Goal: Contribute content: Contribute content

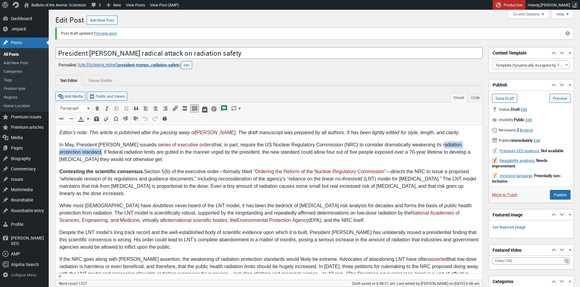
scroll to position [4, 0]
click at [499, 227] on link "Set featured image" at bounding box center [508, 227] width 33 height 6
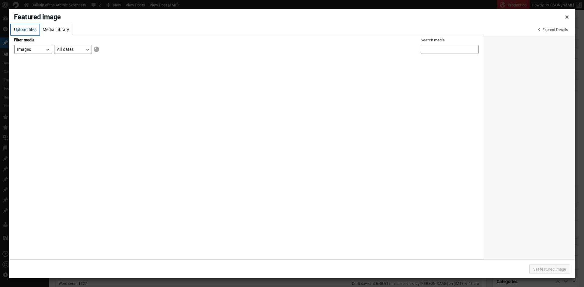
click at [24, 28] on button "Upload files" at bounding box center [25, 29] width 29 height 11
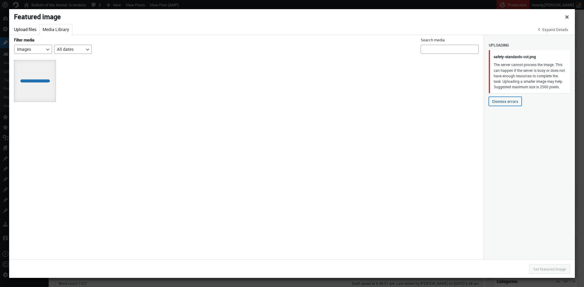
click at [510, 106] on button "Dismiss errors" at bounding box center [505, 101] width 33 height 9
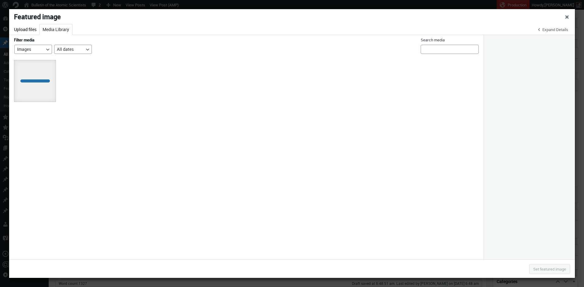
click at [103, 119] on div "Deselect Showing 1 of 2 media items Load more Jump to first loaded item" at bounding box center [246, 158] width 475 height 202
drag, startPoint x: 19, startPoint y: 27, endPoint x: 28, endPoint y: 29, distance: 9.6
click at [19, 28] on button "Upload files" at bounding box center [25, 29] width 29 height 11
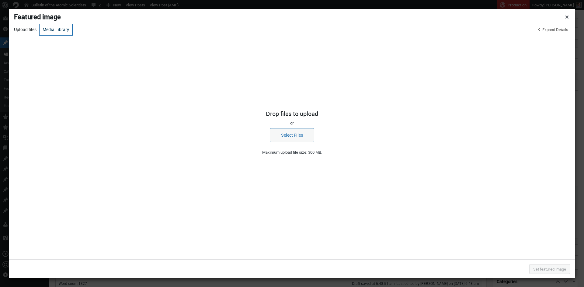
click at [56, 30] on button "Media Library" at bounding box center [56, 29] width 33 height 11
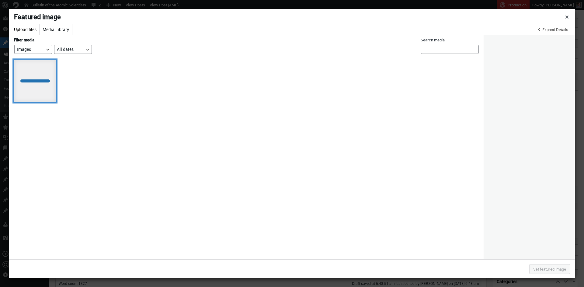
drag, startPoint x: 40, startPoint y: 86, endPoint x: 46, endPoint y: 87, distance: 5.5
click at [41, 86] on div at bounding box center [35, 81] width 42 height 42
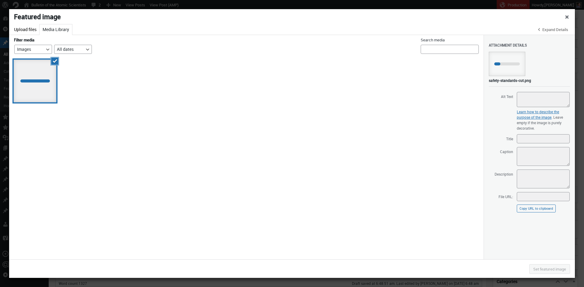
click at [93, 87] on div "Deselect Load more Jump to first loaded item" at bounding box center [246, 158] width 475 height 202
click at [568, 18] on span "Close dialog" at bounding box center [567, 16] width 6 height 5
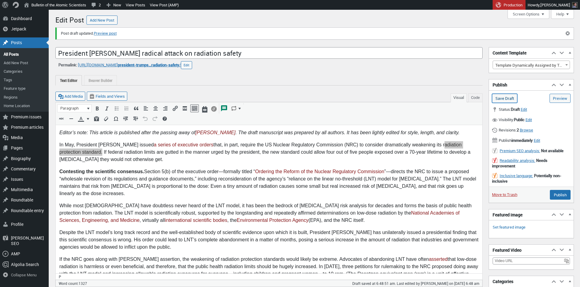
click at [514, 97] on input "Save Draft" at bounding box center [504, 98] width 25 height 9
click at [516, 229] on link "Set featured image" at bounding box center [508, 227] width 33 height 6
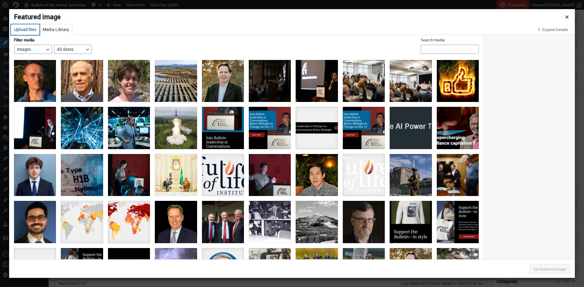
click at [27, 31] on button "Upload files" at bounding box center [25, 29] width 29 height 11
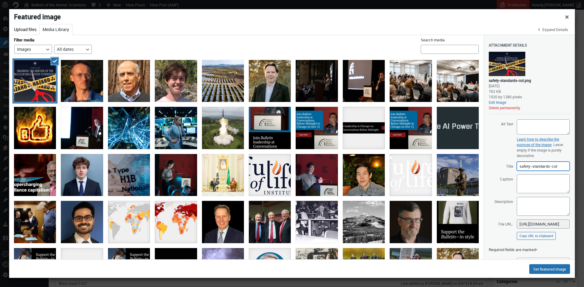
click at [546, 167] on input "safety-standards-cut" at bounding box center [543, 166] width 53 height 9
click at [533, 184] on textarea "Caption" at bounding box center [543, 183] width 53 height 19
click at [532, 181] on textarea "Caption" at bounding box center [543, 183] width 53 height 19
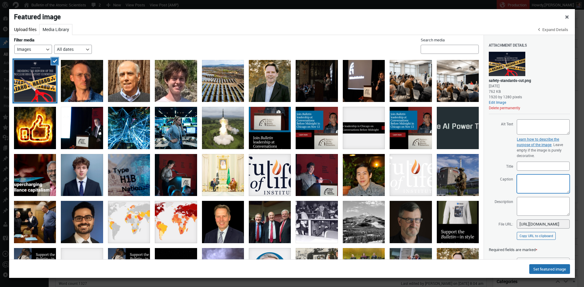
paste textarea "Photo illustration by François Diaz-Maurin (Source images: selim123, rafapress …"
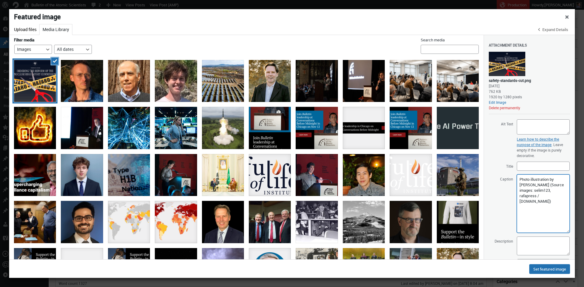
drag, startPoint x: 563, startPoint y: 191, endPoint x: 540, endPoint y: 190, distance: 22.5
click at [565, 227] on textarea "Photo illustration by François Diaz-Maurin (Source images: selim123, rafapress …" at bounding box center [543, 203] width 53 height 58
click at [533, 193] on textarea "Photo illustration by François Diaz-Maurin (Source images: selim123, rafapress …" at bounding box center [543, 201] width 53 height 54
click at [522, 196] on textarea "Photo illustration by François Diaz-Maurin (Source images: selim123, rafapress …" at bounding box center [543, 201] width 53 height 54
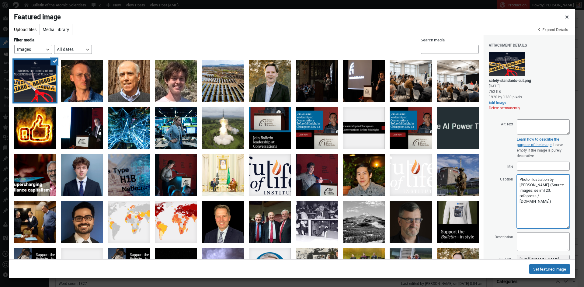
paste textarea "mrsiraphol"
click at [526, 202] on textarea "Photo illustration by François Diaz-Maurin (Source images: mrsiraphol , rafapre…" at bounding box center [543, 201] width 53 height 54
paste textarea "Authoralexlmx"
click at [524, 201] on textarea "Photo illustration by François Diaz-Maurin (Source images: mrsiraphol , Authora…" at bounding box center [543, 201] width 53 height 54
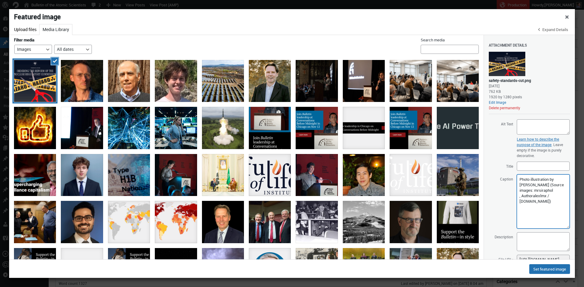
drag, startPoint x: 533, startPoint y: 202, endPoint x: 521, endPoint y: 201, distance: 12.5
click at [521, 201] on textarea "Photo illustration by François Diaz-Maurin (Source images: mrsiraphol , Authora…" at bounding box center [543, 201] width 53 height 54
click at [541, 197] on textarea "Photo illustration by François Diaz-Maurin (Source images: mrsiraphol , alexlmx…" at bounding box center [543, 201] width 53 height 54
click at [559, 203] on textarea "Photo illustration by François Diaz-Maurin (Source images: mrsiraphol, alexlmx …" at bounding box center [543, 201] width 53 height 54
click at [551, 190] on textarea "Photo illustration by François Diaz-Maurin (Source images: mrsiraphol, alexlmx …" at bounding box center [543, 201] width 53 height 54
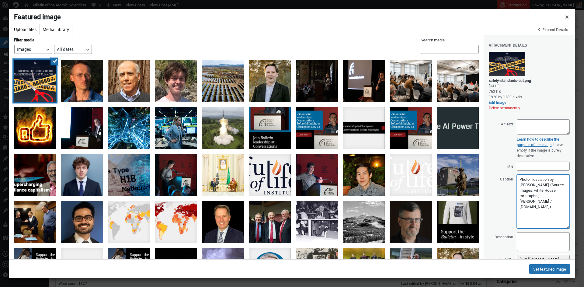
click at [551, 190] on textarea "Photo illustration by François Diaz-Maurin (Source images: white House, mrsirap…" at bounding box center [543, 201] width 53 height 54
type textarea "Photo illustration by François Diaz-Maurin (Source images: White House, mrsirap…"
click at [530, 197] on textarea "Photo illustration by François Diaz-Maurin (Source images: White House, mrsirap…" at bounding box center [543, 201] width 53 height 54
click at [557, 207] on textarea "Photo illustration by François Diaz-Maurin (Source images: White House, mrsirap…" at bounding box center [543, 201] width 53 height 54
click at [530, 197] on textarea "Photo illustration by François Diaz-Maurin (Source images: White House, mrsirap…" at bounding box center [543, 201] width 53 height 54
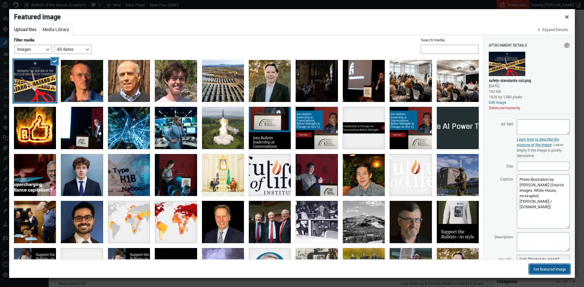
click at [546, 270] on button "Set featured image" at bounding box center [549, 269] width 41 height 10
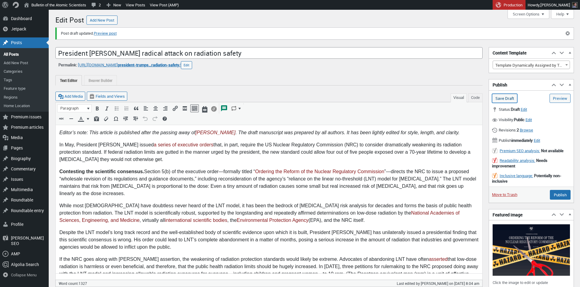
click at [504, 98] on input "Save Draft" at bounding box center [504, 98] width 25 height 9
click at [531, 237] on img at bounding box center [530, 249] width 77 height 51
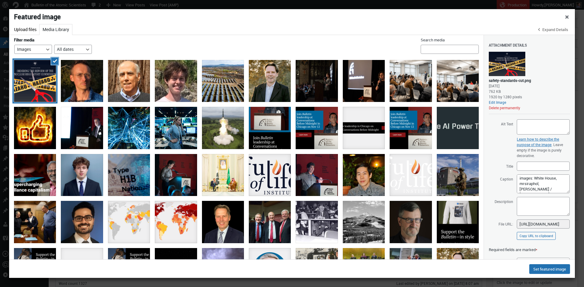
scroll to position [16, 0]
click at [545, 186] on textarea "Photo illustration by [PERSON_NAME] (Source images: White House, mrsiraphol, [P…" at bounding box center [543, 183] width 53 height 19
paste textarea "alexlmx"
drag, startPoint x: 519, startPoint y: 180, endPoint x: 541, endPoint y: 181, distance: 22.2
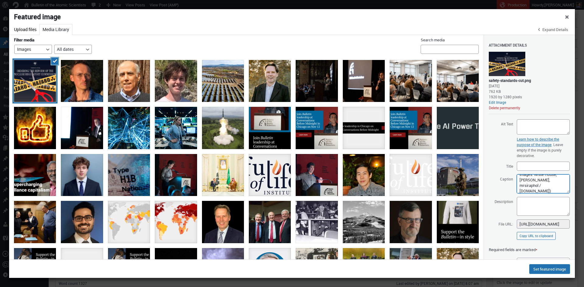
click at [541, 181] on textarea "Photo illustration by [PERSON_NAME] (Source images: White House, mrsiraphol, [P…" at bounding box center [543, 183] width 53 height 19
paste textarea "White House"
drag, startPoint x: 519, startPoint y: 186, endPoint x: 554, endPoint y: 187, distance: 34.7
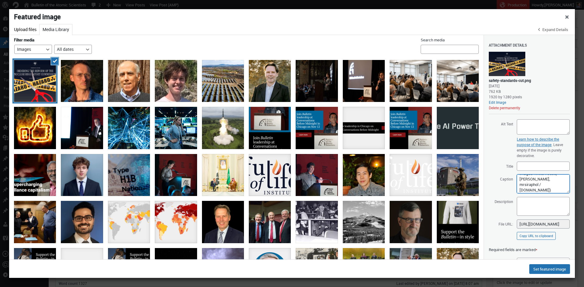
click at [554, 187] on textarea "Photo illustration by [PERSON_NAME] (Source images: White House, mrsiraphol, [P…" at bounding box center [543, 183] width 53 height 19
click at [524, 190] on textarea "Photo illustration by François Diaz-Maurin (Source images: White House, mrsirap…" at bounding box center [543, 183] width 53 height 19
drag, startPoint x: 526, startPoint y: 184, endPoint x: 557, endPoint y: 187, distance: 31.7
click at [557, 187] on textarea "Photo illustration by François Diaz-Maurin (Source images: White House, mrsirap…" at bounding box center [543, 183] width 53 height 19
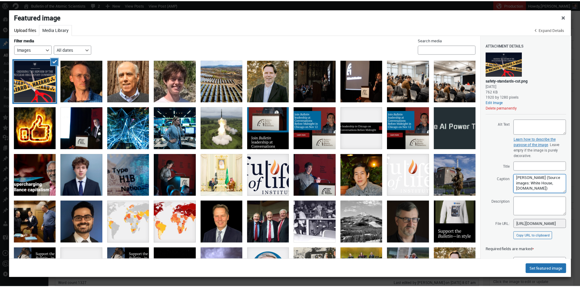
scroll to position [13, 0]
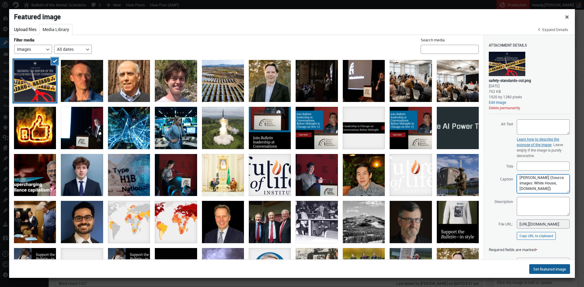
type textarea "Photo illustration by François Diaz-Maurin (Source images: White House, deposit…"
click at [546, 270] on button "Set featured image" at bounding box center [549, 269] width 41 height 10
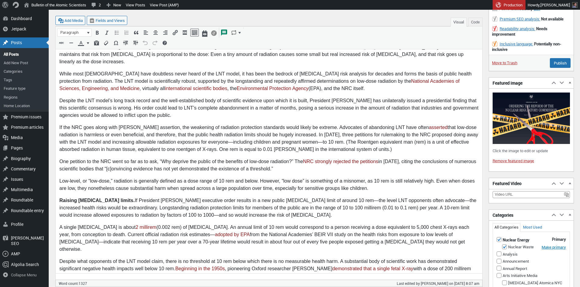
scroll to position [456, 0]
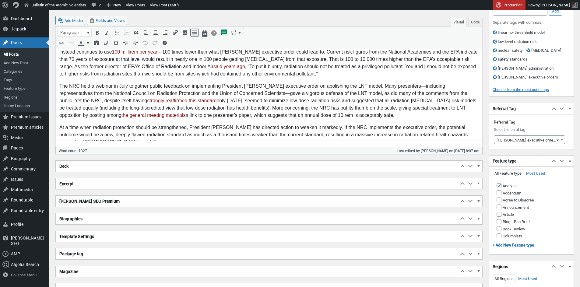
click at [108, 184] on h2 "Excerpt" at bounding box center [257, 183] width 403 height 11
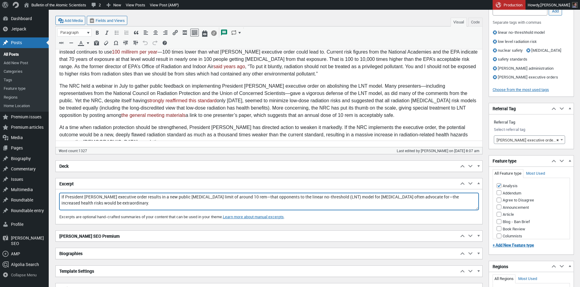
click at [106, 202] on textarea "If President Trump's executive order results in a new public radiation exposure…" at bounding box center [268, 201] width 419 height 17
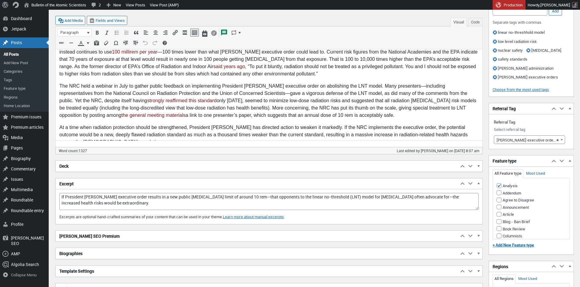
click at [158, 124] on p "At a time when radiation protection should be strengthened, President Trump has…" at bounding box center [268, 135] width 419 height 22
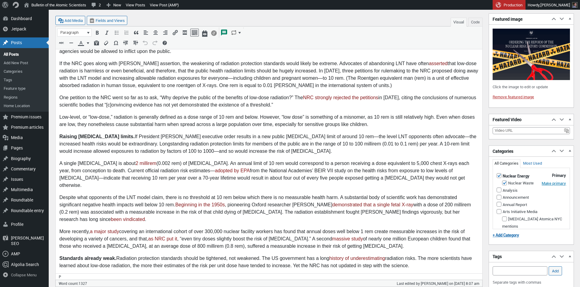
scroll to position [45, 0]
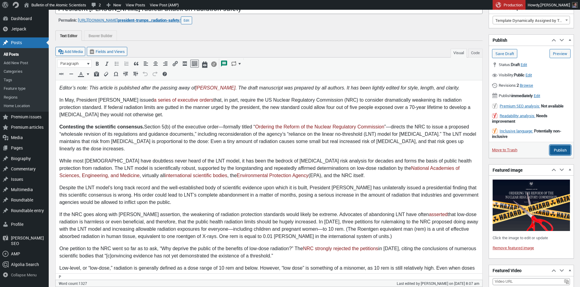
click at [560, 152] on input "Publish" at bounding box center [560, 150] width 21 height 10
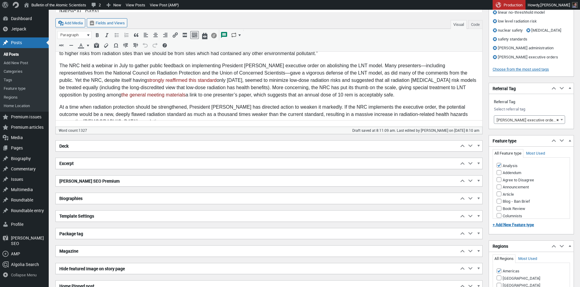
scroll to position [708, 0]
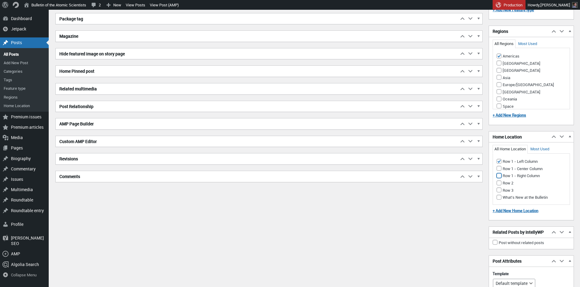
click at [500, 178] on input "Row 1 - Right Column" at bounding box center [498, 175] width 5 height 5
checkbox input "true"
click at [499, 164] on input "Row 1 - Left Column (Primary Home Location)" at bounding box center [498, 161] width 5 height 5
checkbox input "false"
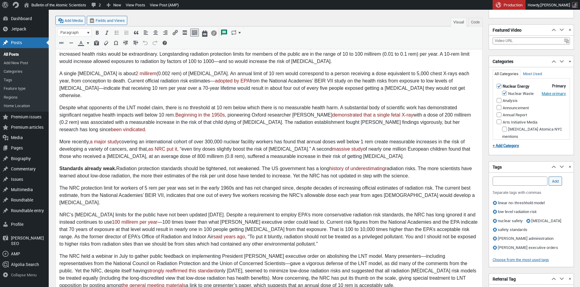
scroll to position [0, 0]
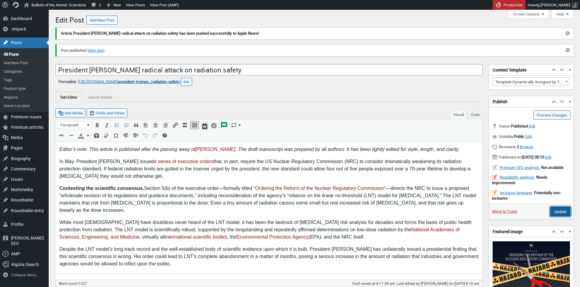
click at [557, 216] on input "Update" at bounding box center [560, 212] width 20 height 10
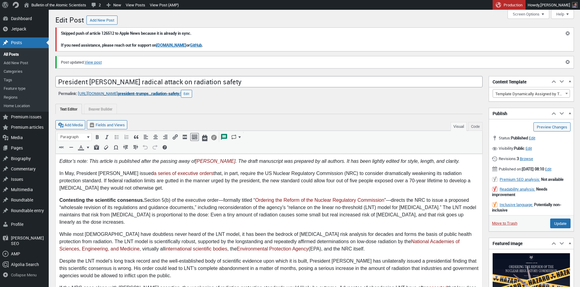
scroll to position [4, 0]
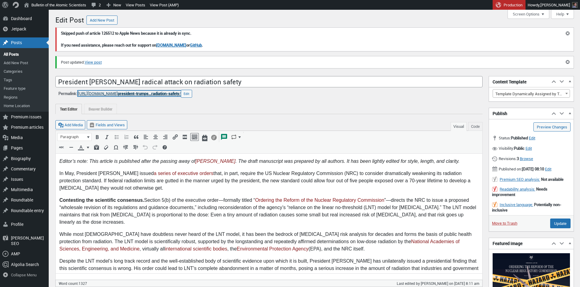
click at [179, 95] on span "president-trumps…radiation-safety" at bounding box center [148, 93] width 61 height 5
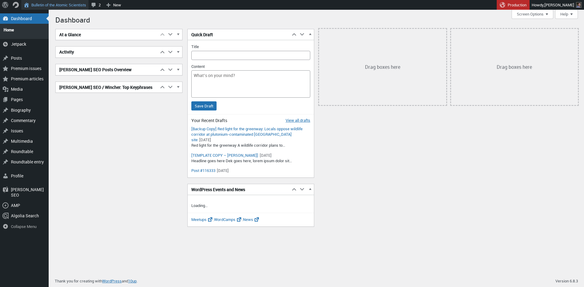
click at [48, 6] on link "Bulletin of the Atomic Scientists" at bounding box center [54, 5] width 67 height 10
